Goal: Transaction & Acquisition: Purchase product/service

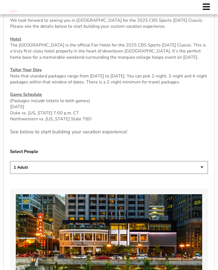
scroll to position [199, 0]
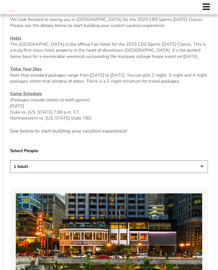
click at [193, 173] on select "1 Adult 2 Adults 3 Adults 4 Adults 2 Adults + 1 Child 2 Adults + 2 Children 2 A…" at bounding box center [108, 166] width 197 height 13
select select "2 Adults + 1 Child"
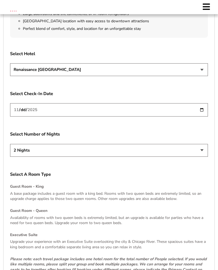
scroll to position [607, 0]
click at [165, 116] on input "[DATE]" at bounding box center [108, 109] width 197 height 13
click at [163, 116] on input "2025-11-27" at bounding box center [108, 109] width 197 height 13
type input "[DATE]"
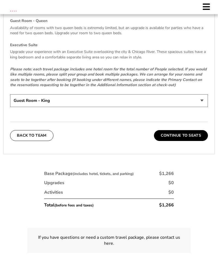
scroll to position [799, 0]
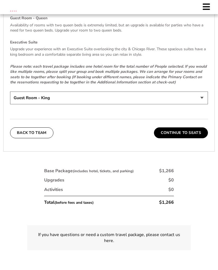
click at [192, 138] on button "Continue To Seats" at bounding box center [181, 133] width 54 height 11
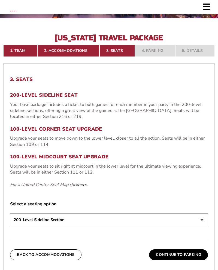
scroll to position [127, 0]
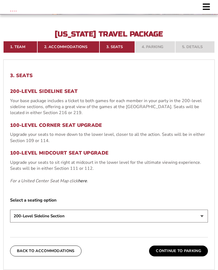
click at [189, 219] on select "200-Level Sideline Section 100-Level Corner Seat Upgrade (+$80 per person) 100-…" at bounding box center [108, 216] width 197 height 13
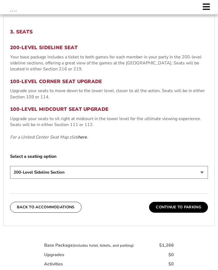
click at [183, 208] on button "Continue To Parking" at bounding box center [178, 207] width 59 height 11
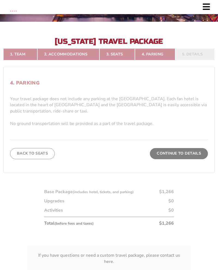
scroll to position [117, 0]
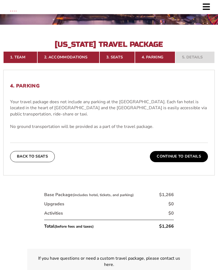
click at [178, 159] on button "Continue To Details" at bounding box center [179, 156] width 58 height 11
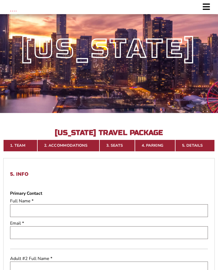
scroll to position [0, 0]
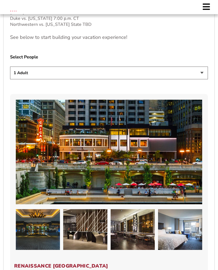
scroll to position [297, 0]
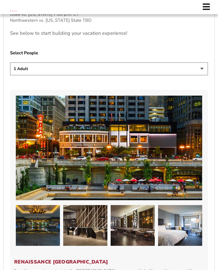
click at [196, 75] on select "1 Adult 2 Adults 3 Adults 4 Adults 2 Adults + 1 Child 2 Adults + 2 Children 2 A…" at bounding box center [108, 69] width 197 height 13
select select "2 Adults + 2 Children"
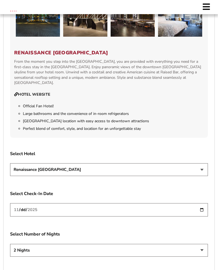
scroll to position [509, 0]
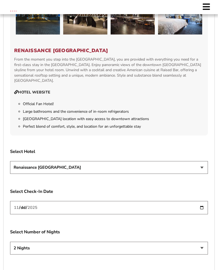
click at [197, 174] on select "Renaissance [GEOGRAPHIC_DATA]" at bounding box center [108, 167] width 197 height 13
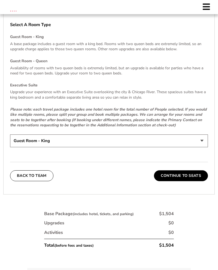
scroll to position [756, 0]
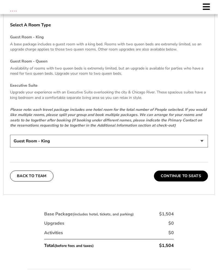
click at [199, 145] on select "Guest Room - King Guest Room - Queen (+$95 per night) Executive Suite (+$315 pe…" at bounding box center [108, 141] width 197 height 13
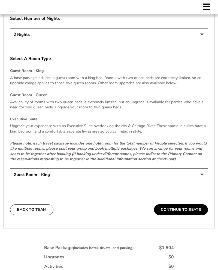
scroll to position [722, 0]
click at [184, 216] on button "Continue To Seats" at bounding box center [181, 210] width 54 height 11
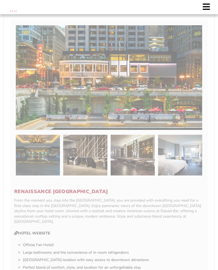
scroll to position [117, 0]
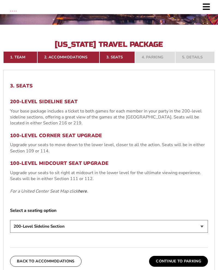
click at [119, 117] on p "Your base package includes a ticket to both games for each member in your party…" at bounding box center [108, 117] width 197 height 18
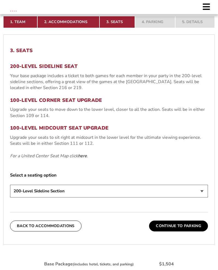
scroll to position [162, 0]
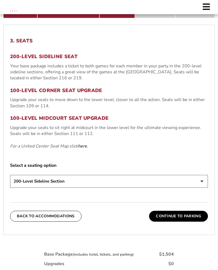
click at [185, 217] on button "Continue To Parking" at bounding box center [178, 216] width 59 height 11
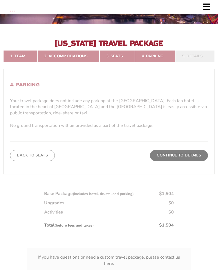
scroll to position [117, 0]
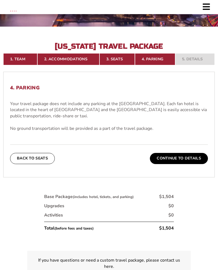
click at [189, 160] on button "Continue To Details" at bounding box center [179, 158] width 58 height 11
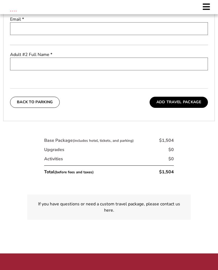
scroll to position [231, 0]
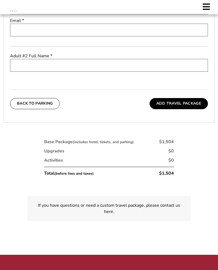
click at [186, 105] on button "Add Travel Package" at bounding box center [178, 103] width 58 height 11
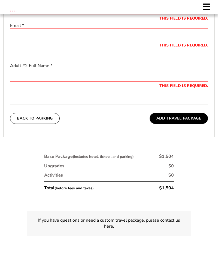
click at [134, 137] on div "1. Team Select Your Team Choose a team... Arkansas Razorbacks Duke Blue Devils …" at bounding box center [108, 46] width 211 height 182
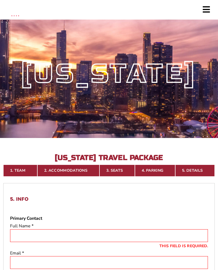
scroll to position [0, 0]
